Goal: Task Accomplishment & Management: Manage account settings

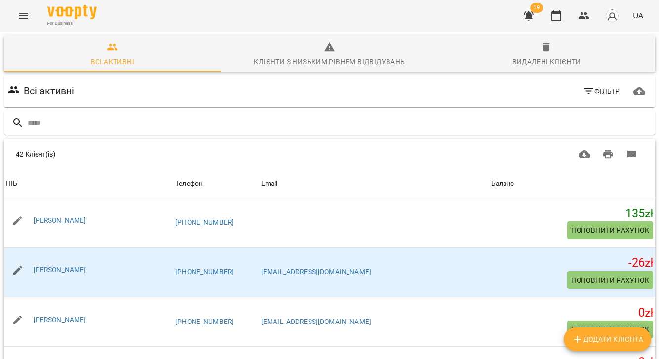
click at [23, 13] on icon "Menu" at bounding box center [24, 16] width 12 height 12
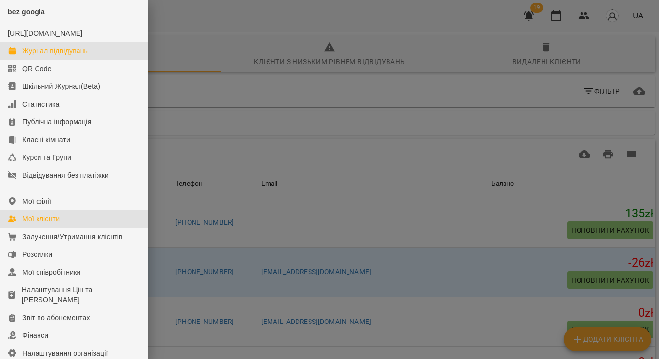
click at [81, 56] on div "Журнал відвідувань" at bounding box center [55, 51] width 66 height 10
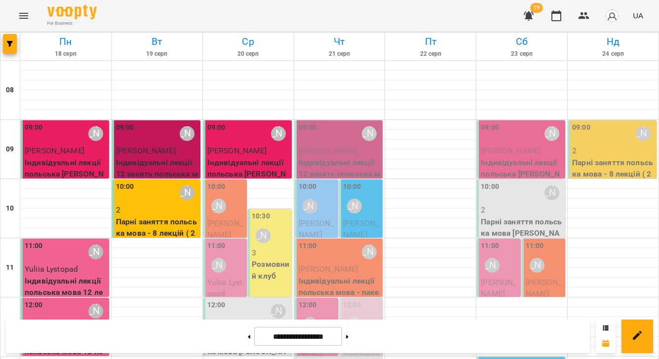
click at [233, 224] on span "[PERSON_NAME]" at bounding box center [225, 229] width 36 height 21
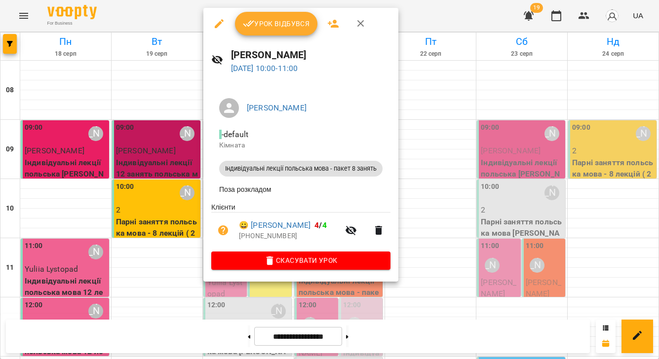
click at [264, 25] on span "Урок відбувся" at bounding box center [276, 24] width 67 height 12
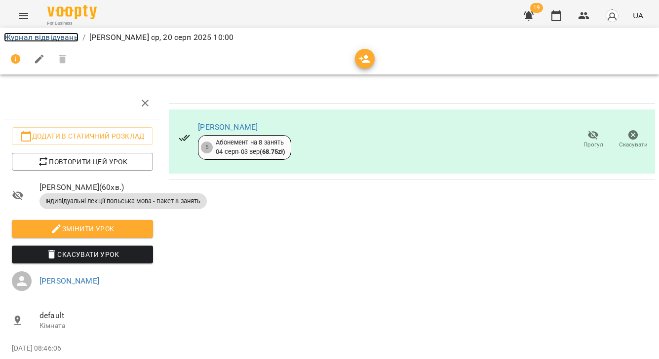
drag, startPoint x: 32, startPoint y: 37, endPoint x: 199, endPoint y: 112, distance: 184.1
click at [32, 37] on link "Журнал відвідувань" at bounding box center [41, 37] width 74 height 9
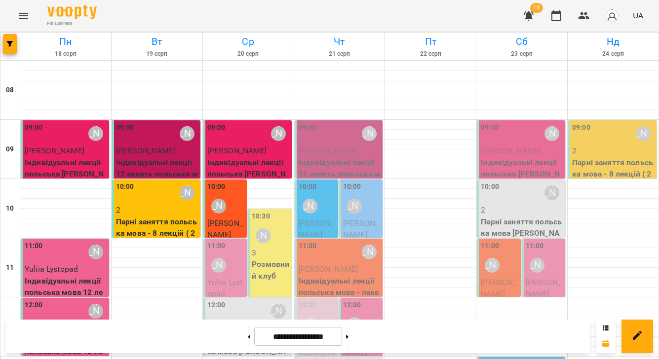
click at [224, 284] on span "Yuliia Lystopad" at bounding box center [225, 288] width 36 height 21
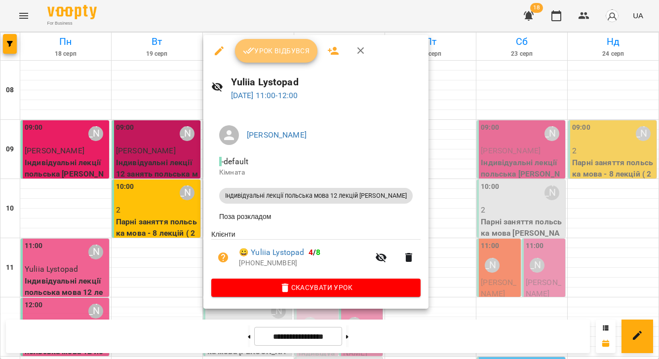
click at [294, 52] on span "Урок відбувся" at bounding box center [276, 51] width 67 height 12
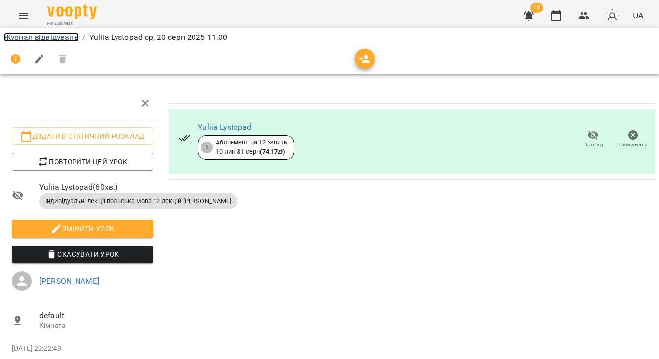
click at [44, 35] on link "Журнал відвідувань" at bounding box center [41, 37] width 74 height 9
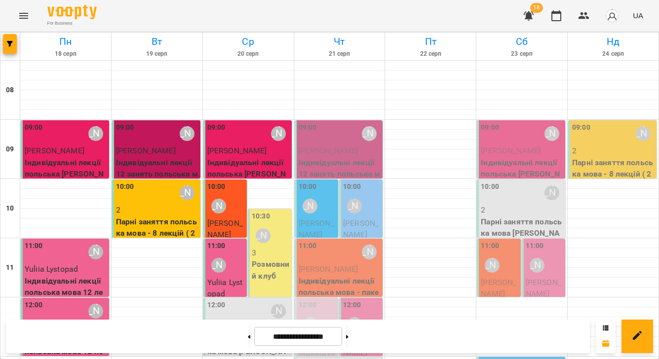
scroll to position [101, 0]
